Goal: Find specific page/section: Find specific page/section

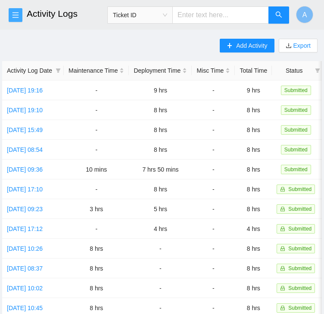
click at [19, 14] on icon "menu" at bounding box center [15, 15] width 7 height 7
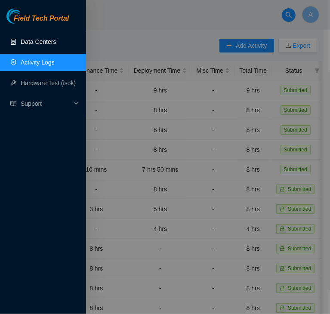
click at [40, 40] on link "Data Centers" at bounding box center [38, 41] width 35 height 7
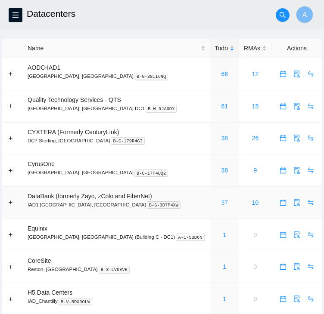
click at [221, 203] on link "37" at bounding box center [224, 202] width 7 height 7
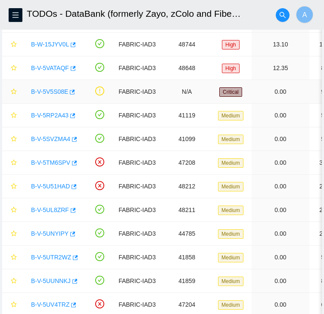
scroll to position [171, 0]
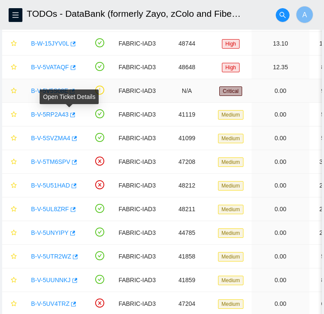
click at [70, 93] on icon "button" at bounding box center [72, 91] width 5 height 5
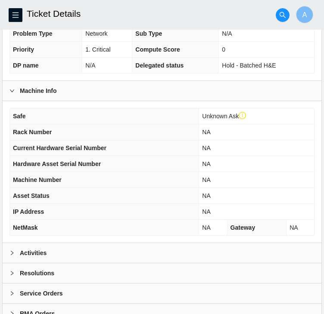
scroll to position [277, 0]
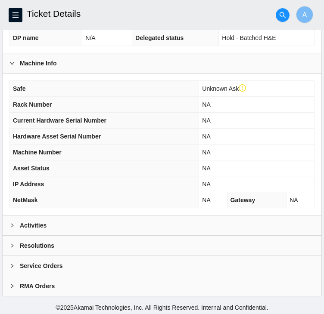
click at [131, 218] on div "Activities" at bounding box center [162, 226] width 318 height 20
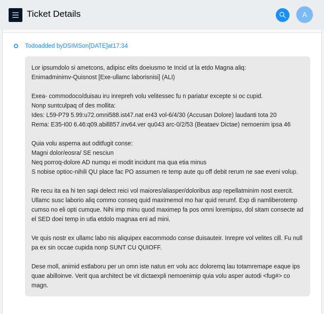
scroll to position [481, 0]
